Goal: Check status: Check status

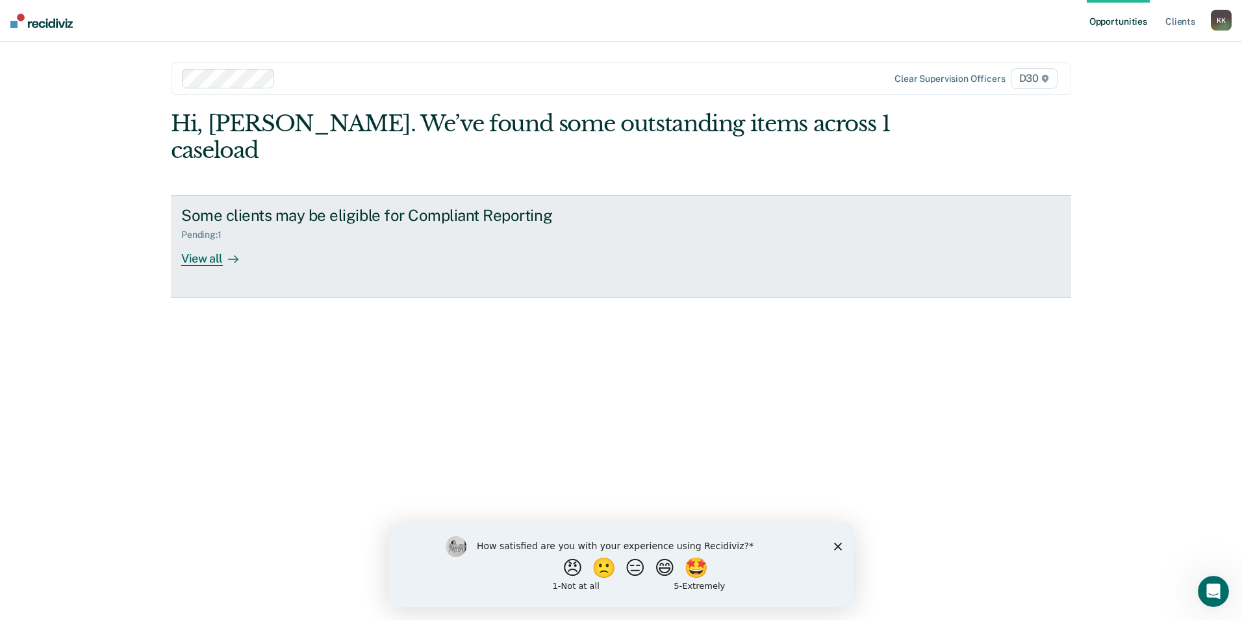
click at [228, 254] on icon at bounding box center [233, 259] width 10 height 10
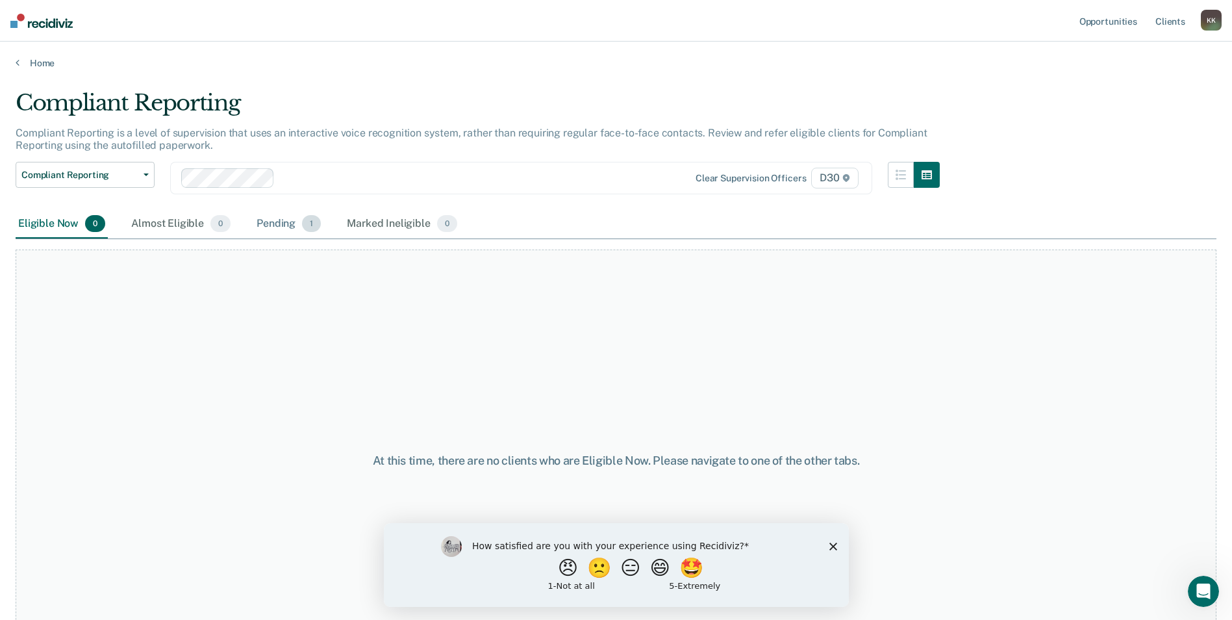
click at [253, 217] on div "Eligible Now 0 Almost Eligible 0 Pending 1 Marked Ineligible 0" at bounding box center [238, 224] width 444 height 29
click at [286, 221] on div "Pending 1" at bounding box center [288, 224] width 69 height 29
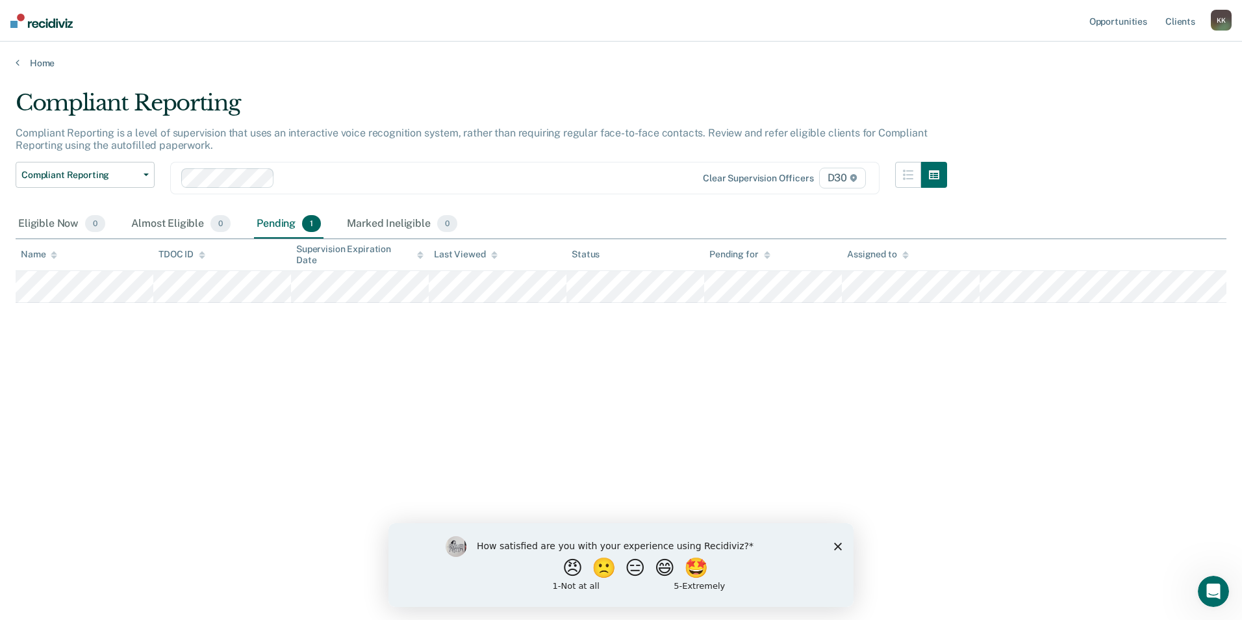
click at [310, 417] on div "Compliant Reporting Compliant Reporting is a level of supervision that uses an …" at bounding box center [621, 306] width 1211 height 433
click at [842, 546] on div "How satisfied are you with your experience using Recidiviz? 😠 🙁 😑 😄 🤩 1 - Not a…" at bounding box center [620, 564] width 465 height 84
